Goal: Task Accomplishment & Management: Use online tool/utility

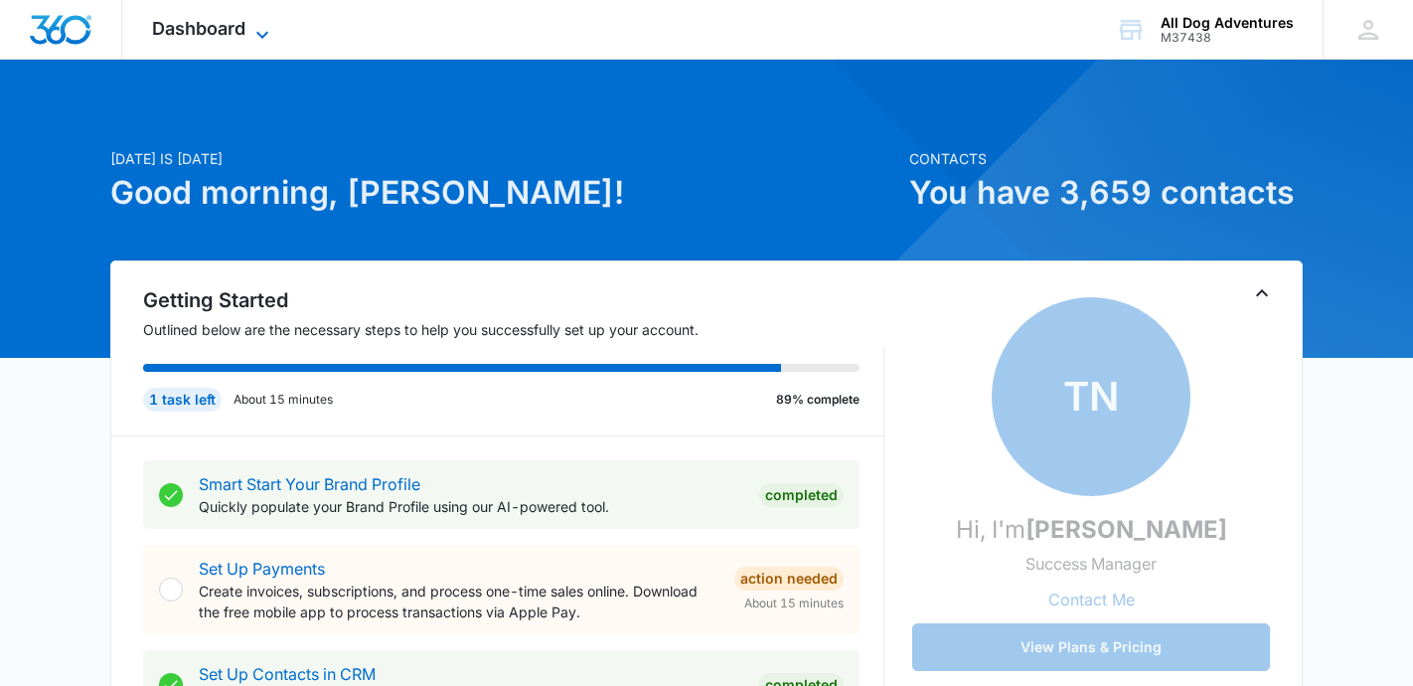
click at [210, 34] on span "Dashboard" at bounding box center [198, 28] width 93 height 21
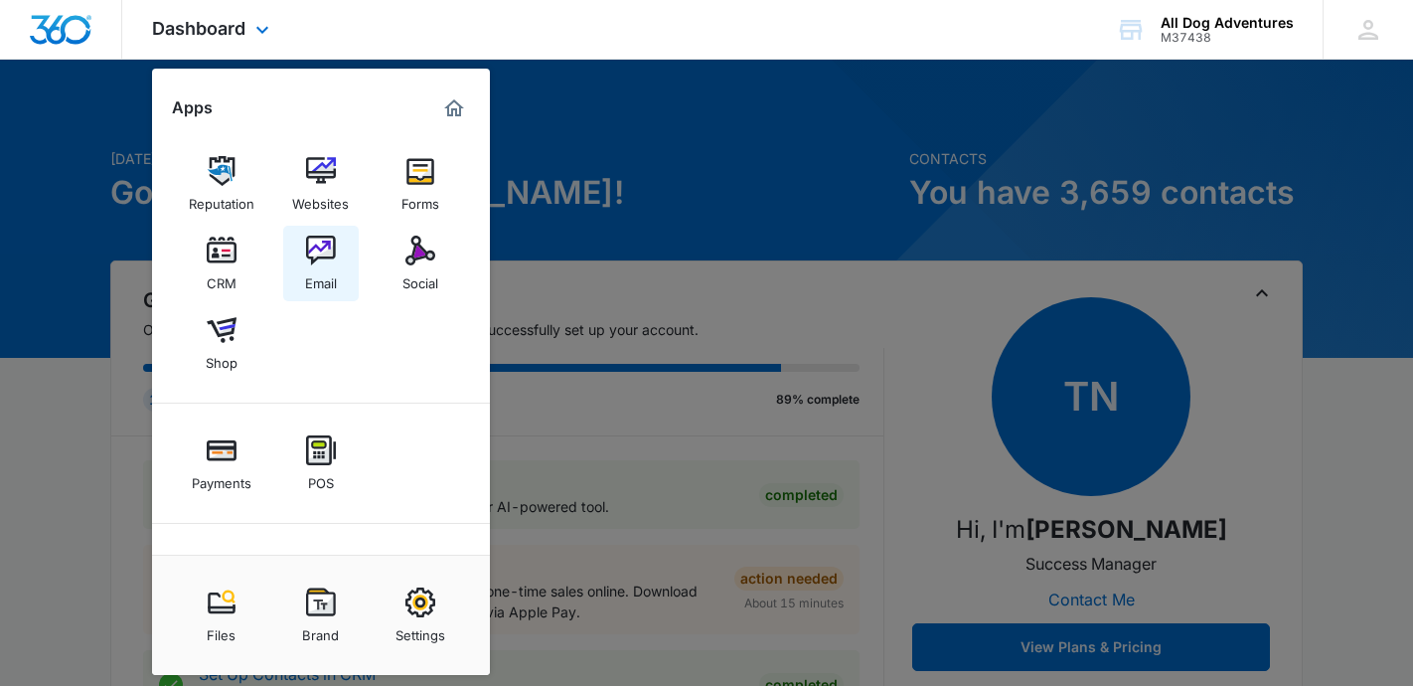
click at [311, 273] on div "Email" at bounding box center [321, 278] width 32 height 26
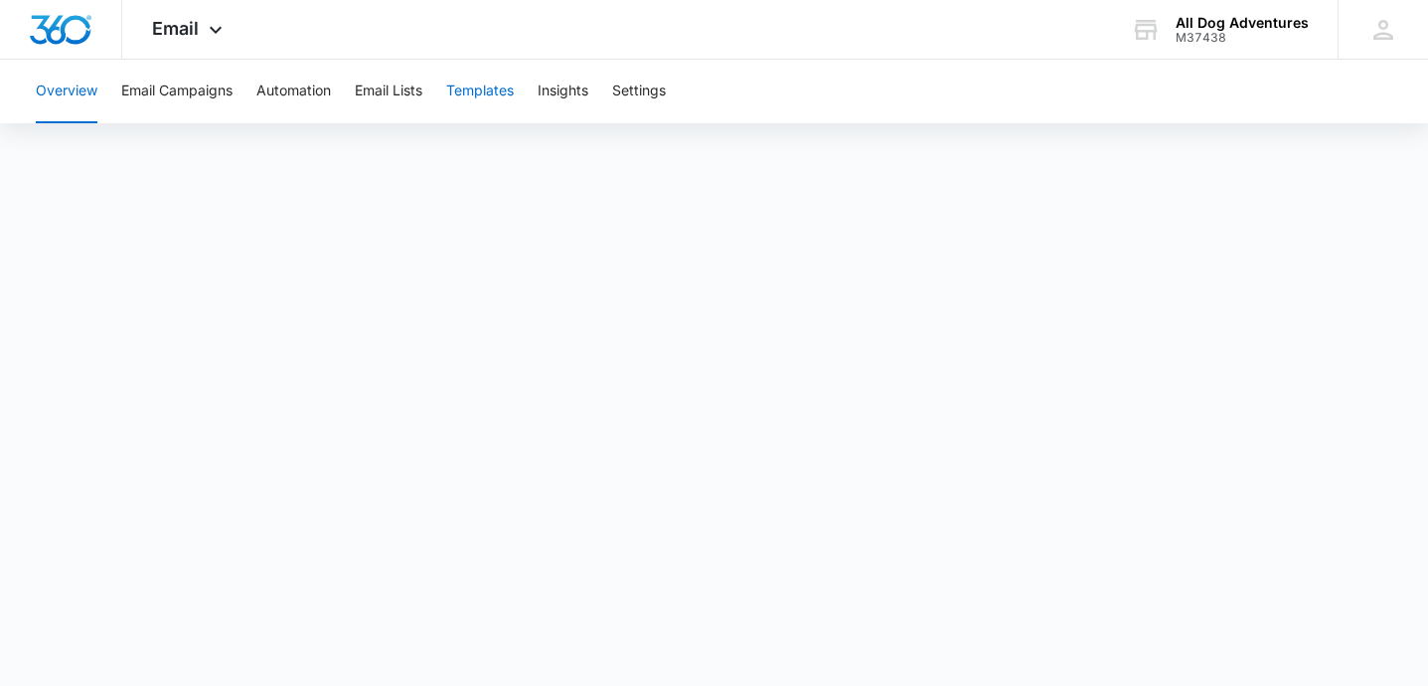
click at [463, 90] on button "Templates" at bounding box center [480, 92] width 68 height 64
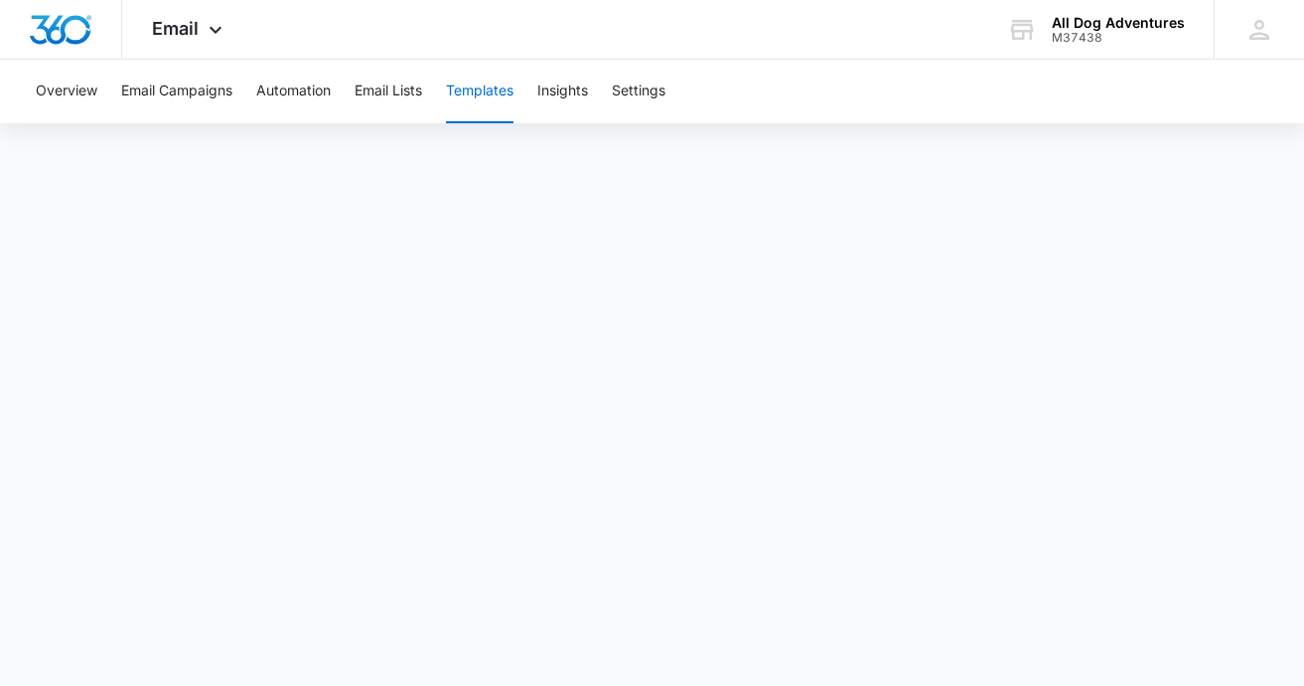
click at [496, 89] on button "Templates" at bounding box center [480, 92] width 68 height 64
click at [59, 89] on button "Overview" at bounding box center [67, 92] width 62 height 64
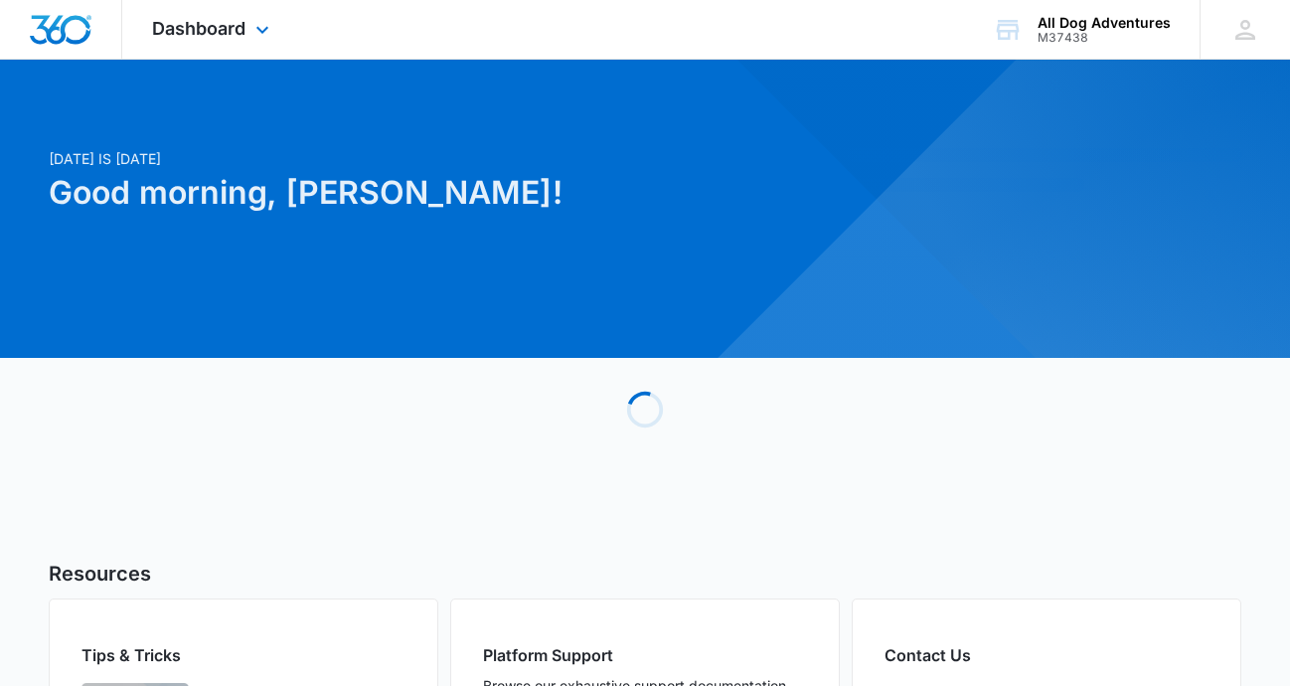
click at [236, 15] on div "Dashboard Apps Reputation Websites Forms CRM Email Social Shop Payments POS Con…" at bounding box center [213, 29] width 182 height 59
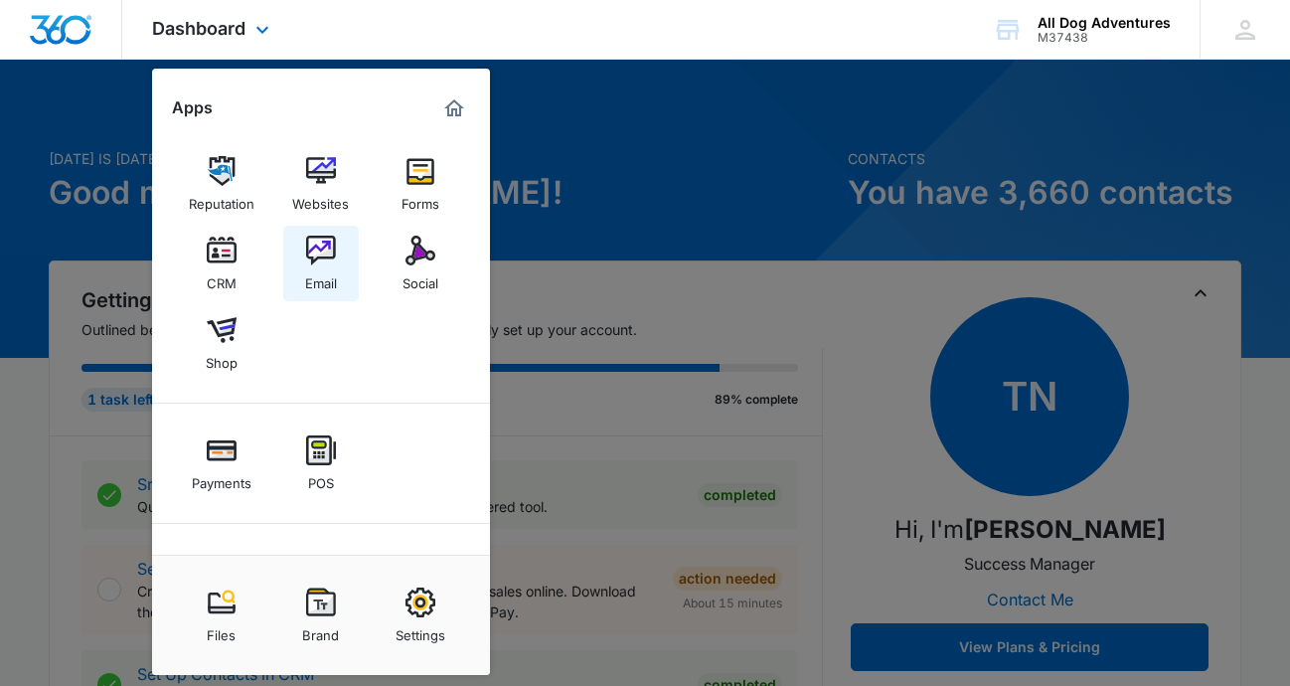
click at [322, 246] on img at bounding box center [321, 250] width 30 height 30
